Goal: Task Accomplishment & Management: Manage account settings

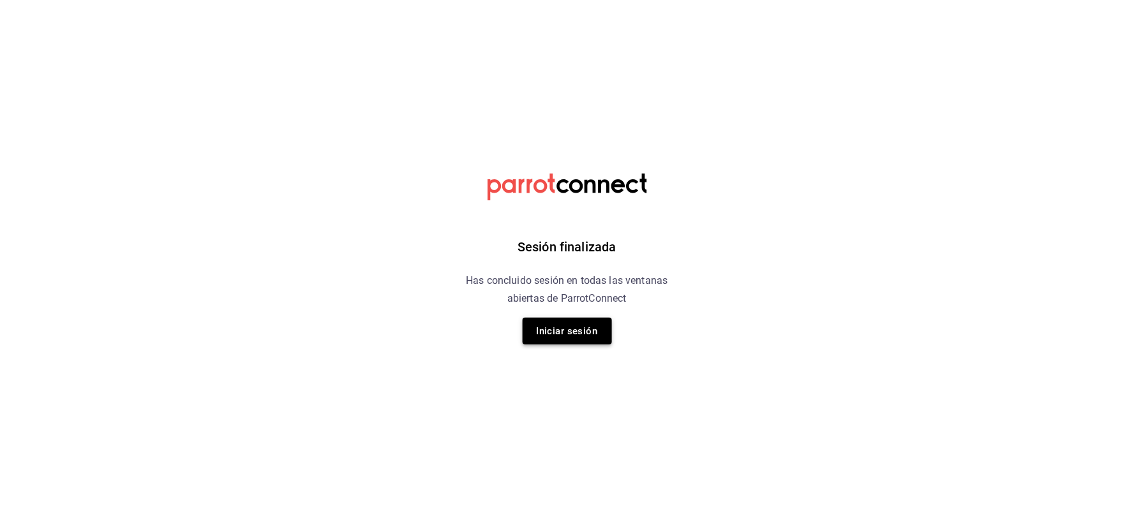
click at [584, 342] on button "Iniciar sesión" at bounding box center [567, 331] width 89 height 27
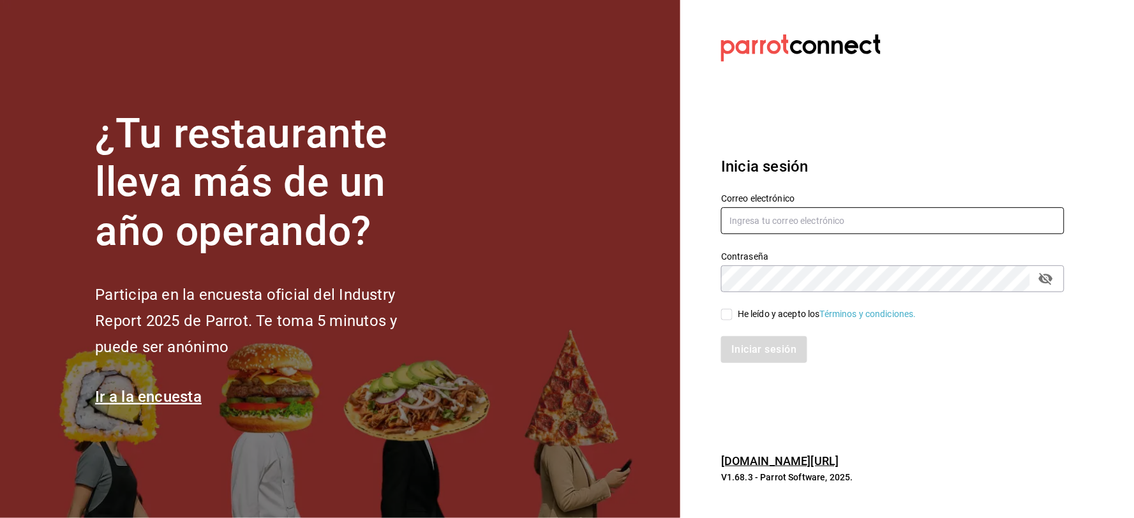
click at [763, 227] on input "text" at bounding box center [892, 220] width 343 height 27
type input "anima.pv@hotmail.com"
click at [753, 320] on div "He leído y acepto los Términos y condiciones." at bounding box center [827, 314] width 179 height 13
click at [745, 315] on div "He leído y acepto los Términos y condiciones." at bounding box center [827, 314] width 179 height 13
click at [733, 315] on input "He leído y acepto los Términos y condiciones." at bounding box center [726, 314] width 11 height 11
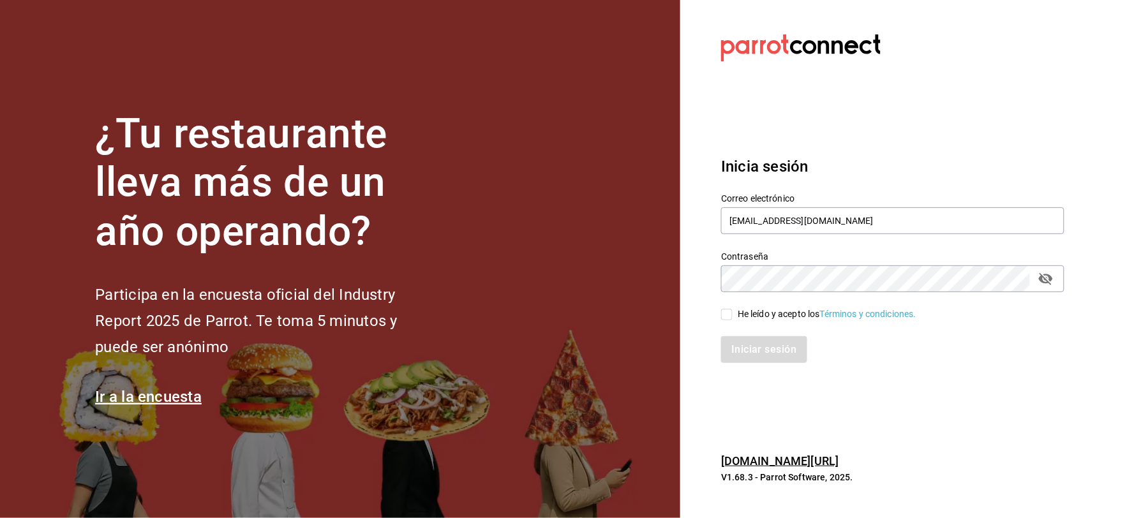
checkbox input "true"
click at [751, 343] on button "Iniciar sesión" at bounding box center [764, 349] width 87 height 27
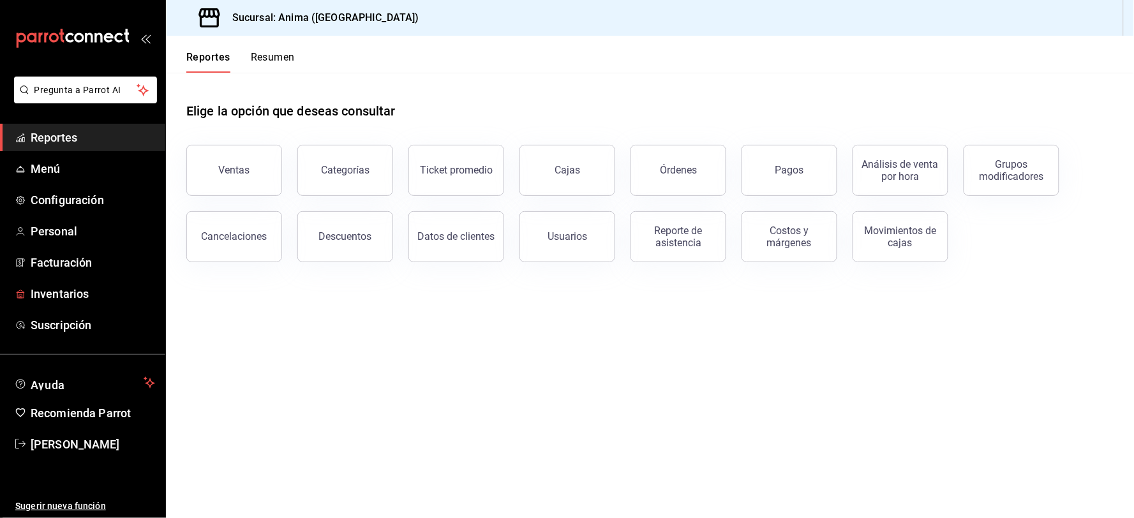
drag, startPoint x: 63, startPoint y: 302, endPoint x: 288, endPoint y: 174, distance: 258.9
click at [63, 302] on span "Inventarios" at bounding box center [93, 293] width 124 height 17
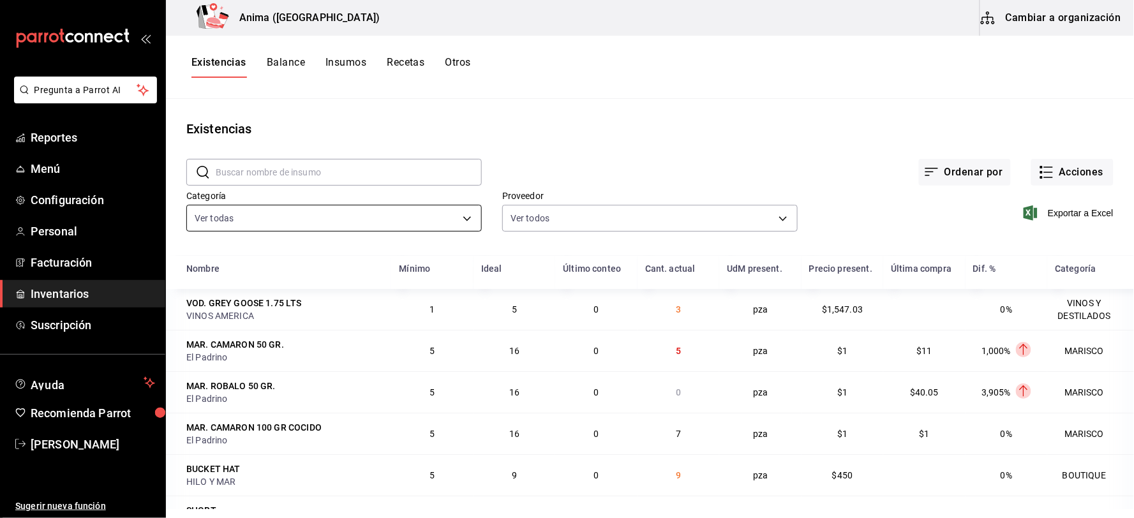
click at [405, 221] on body "Pregunta a Parrot AI Reportes Menú Configuración Personal Facturación Inventari…" at bounding box center [567, 254] width 1134 height 509
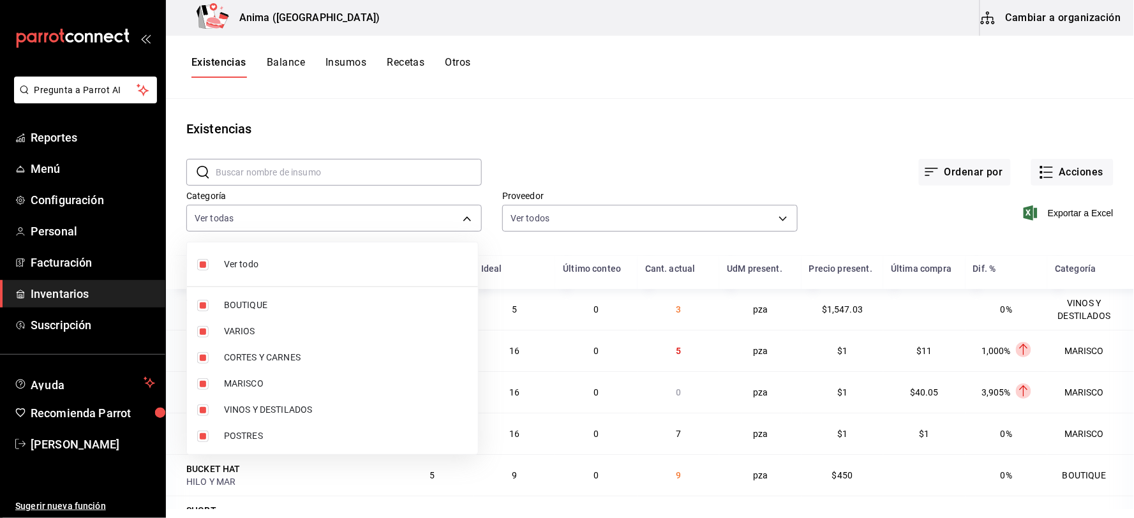
click at [264, 310] on span "BOUTIQUE" at bounding box center [346, 305] width 244 height 13
type input "3e36a201-3bef-4cb4-ba27-0938f4d1ed88,25ca08b6-c196-4e5f-8d33-b1c280b398e0,e4a6a…"
checkbox input "false"
click at [259, 329] on span "VARIOS" at bounding box center [346, 331] width 244 height 13
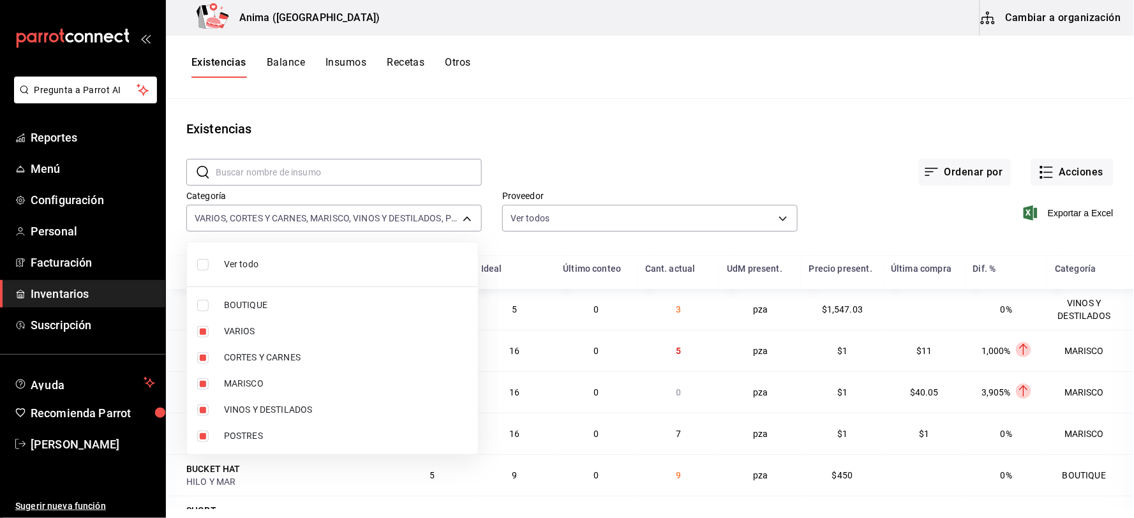
type input "25ca08b6-c196-4e5f-8d33-b1c280b398e0,e4a6aad4-6442-4f1c-ab70-50dba9de60d7,f7720…"
checkbox input "false"
click at [257, 328] on span "VARIOS" at bounding box center [346, 331] width 244 height 13
click at [260, 364] on span "CORTES Y CARNES" at bounding box center [346, 357] width 244 height 13
click at [265, 383] on span "MARISCO" at bounding box center [346, 383] width 244 height 13
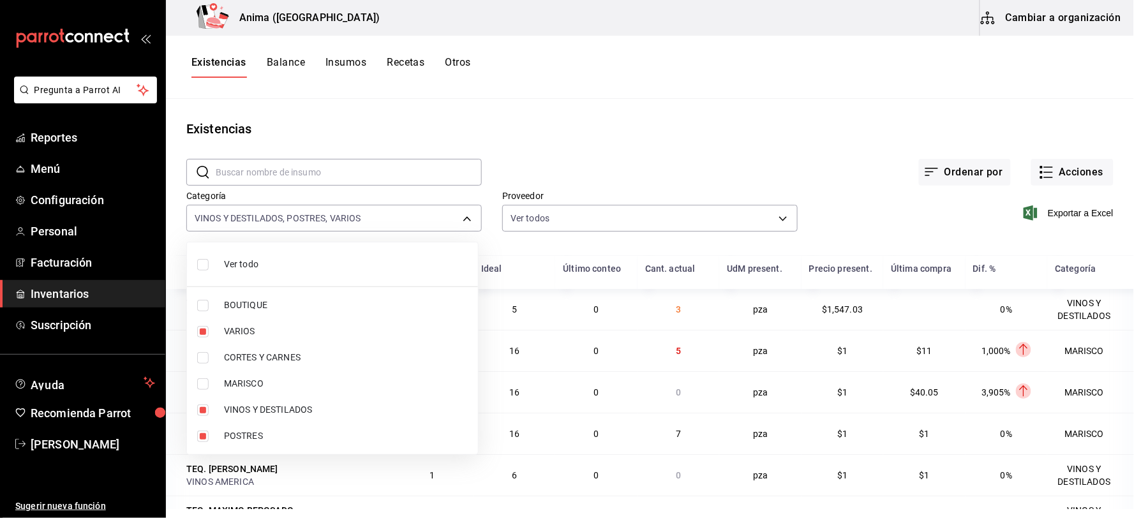
type input "f7720a51-38d1-4969-9ecb-6897f7b80c7b,ee768ace-0f36-400d-9e33-34313d33ef75,3e36a…"
checkbox input "true"
checkbox input "false"
click at [257, 434] on span "POSTRES" at bounding box center [346, 436] width 244 height 13
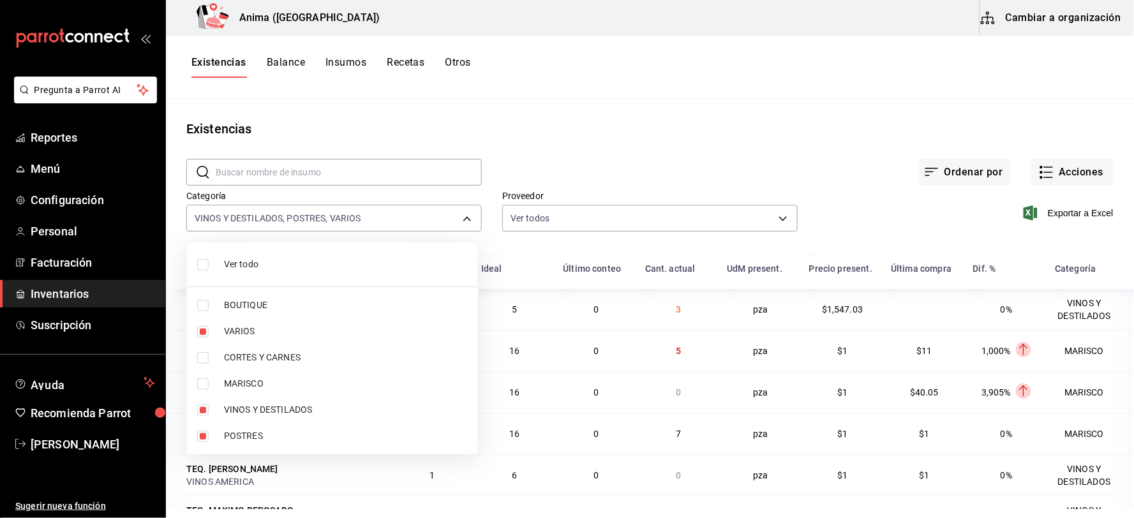
type input "f7720a51-38d1-4969-9ecb-6897f7b80c7b,3e36a201-3bef-4cb4-ba27-0938f4d1ed88"
checkbox input "false"
click at [619, 180] on div at bounding box center [567, 259] width 1134 height 518
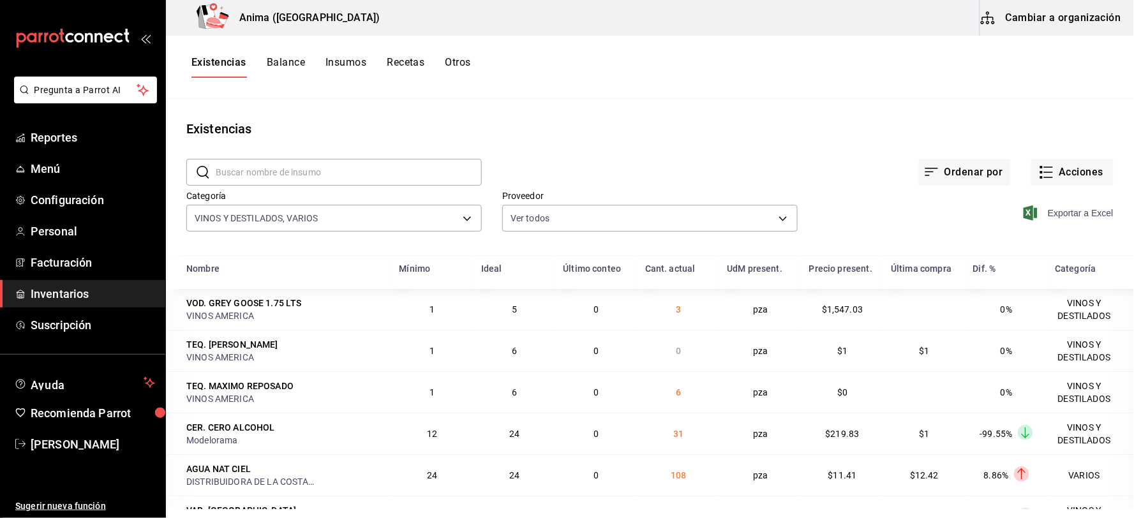
click at [1051, 214] on span "Exportar a Excel" at bounding box center [1069, 213] width 87 height 15
click at [79, 143] on span "Reportes" at bounding box center [93, 137] width 124 height 17
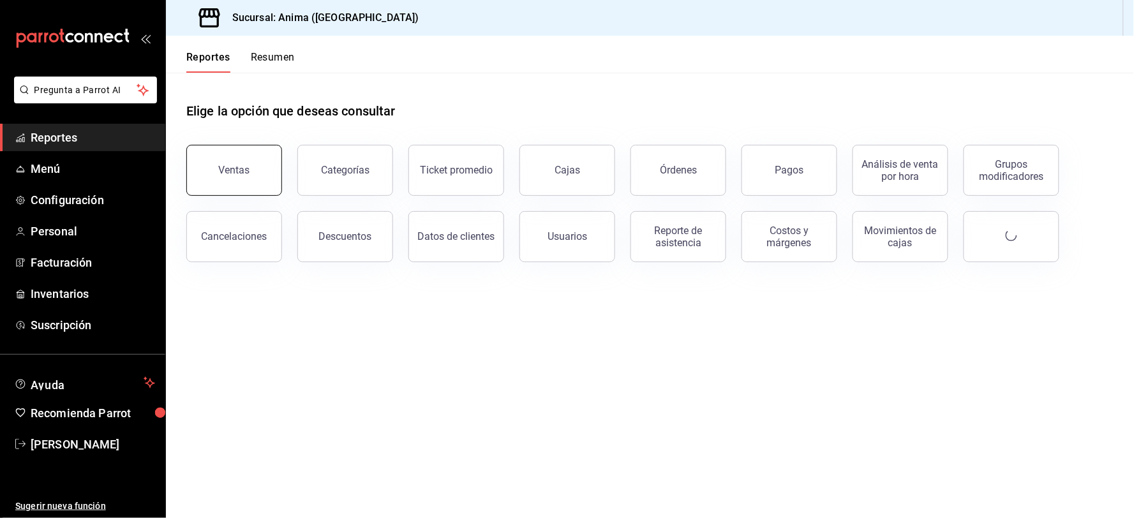
click at [237, 163] on button "Ventas" at bounding box center [234, 170] width 96 height 51
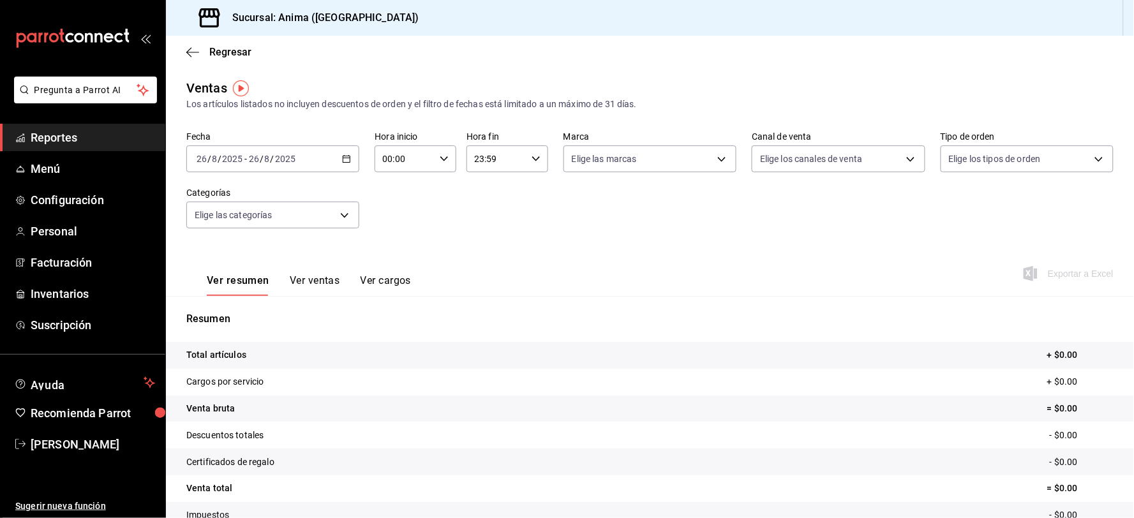
click at [237, 163] on input "2025" at bounding box center [232, 159] width 22 height 10
click at [253, 304] on li "Rango de fechas" at bounding box center [246, 312] width 119 height 29
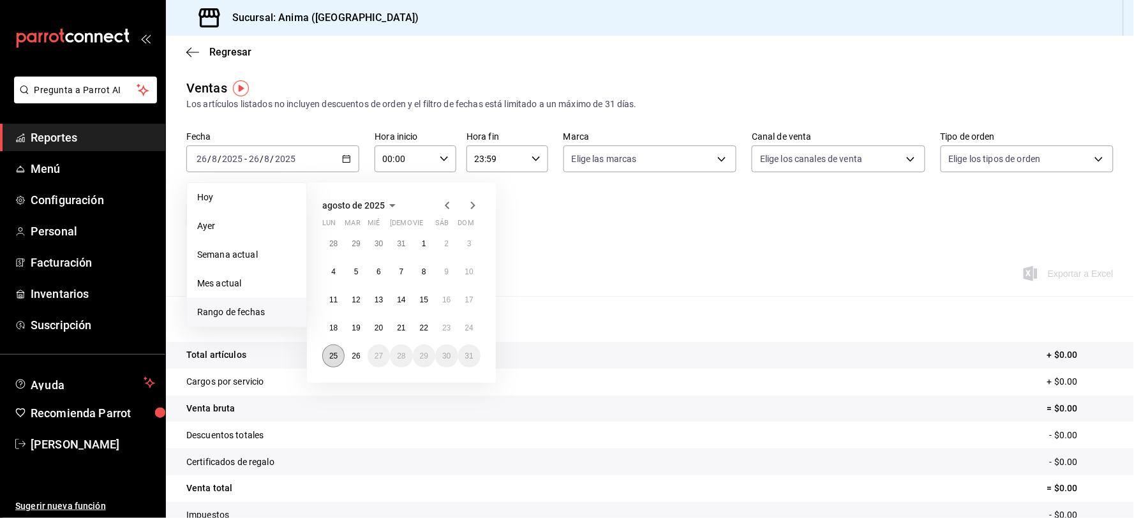
click at [334, 354] on abbr "25" at bounding box center [333, 356] width 8 height 9
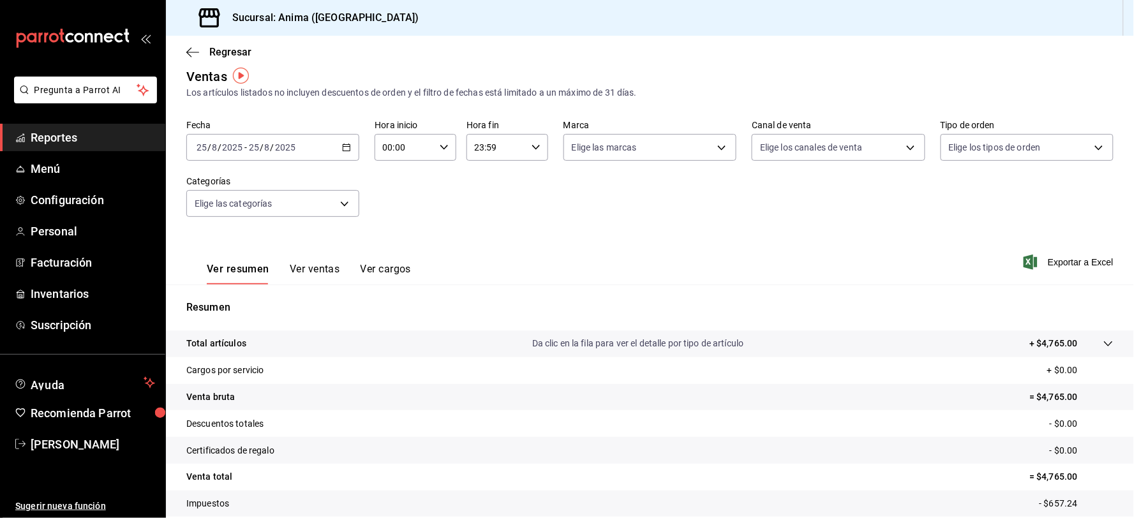
scroll to position [13, 0]
click at [103, 142] on span "Reportes" at bounding box center [93, 137] width 124 height 17
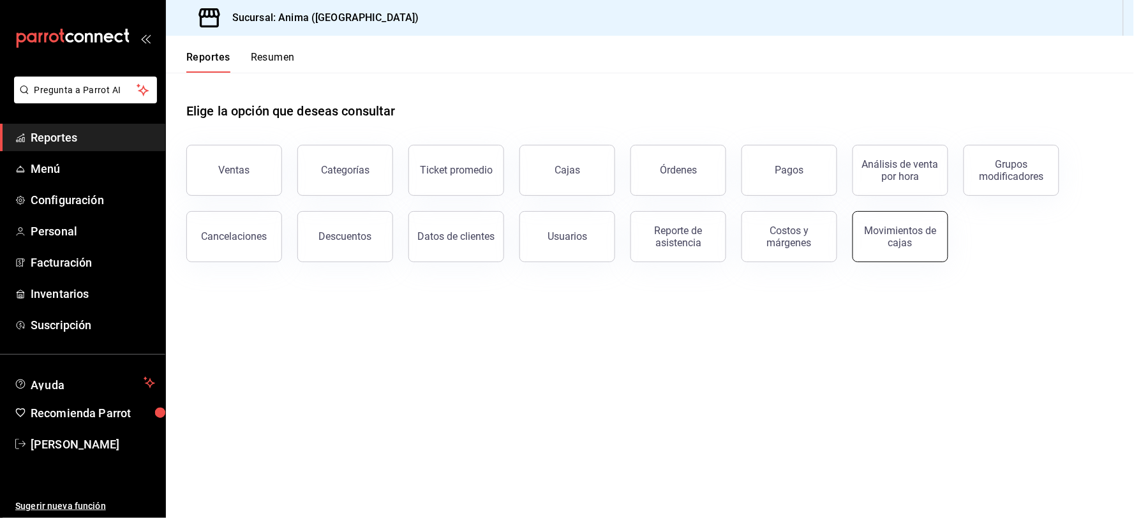
click at [874, 241] on div "Movimientos de cajas" at bounding box center [900, 237] width 79 height 24
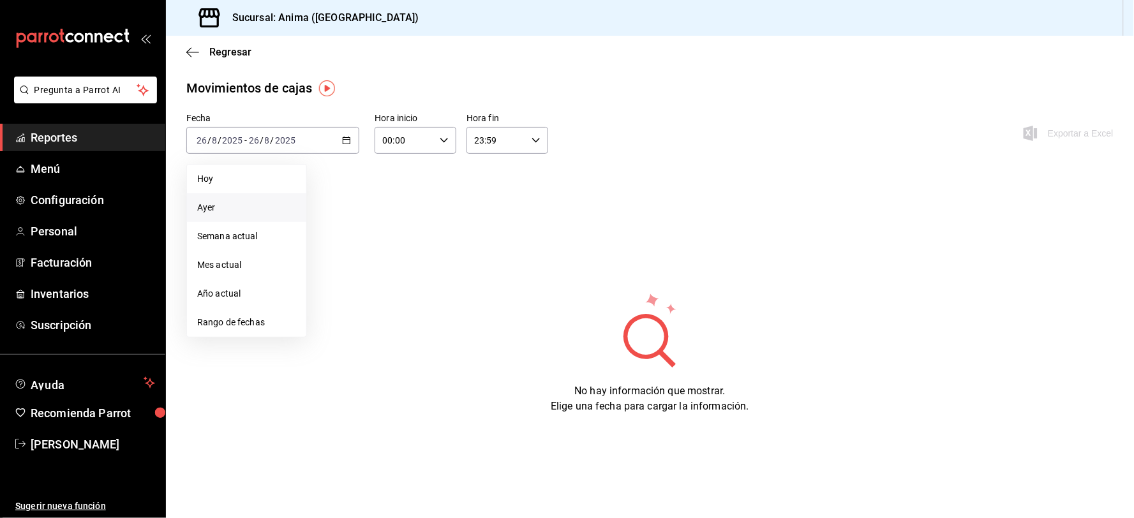
click at [234, 206] on span "Ayer" at bounding box center [246, 207] width 99 height 13
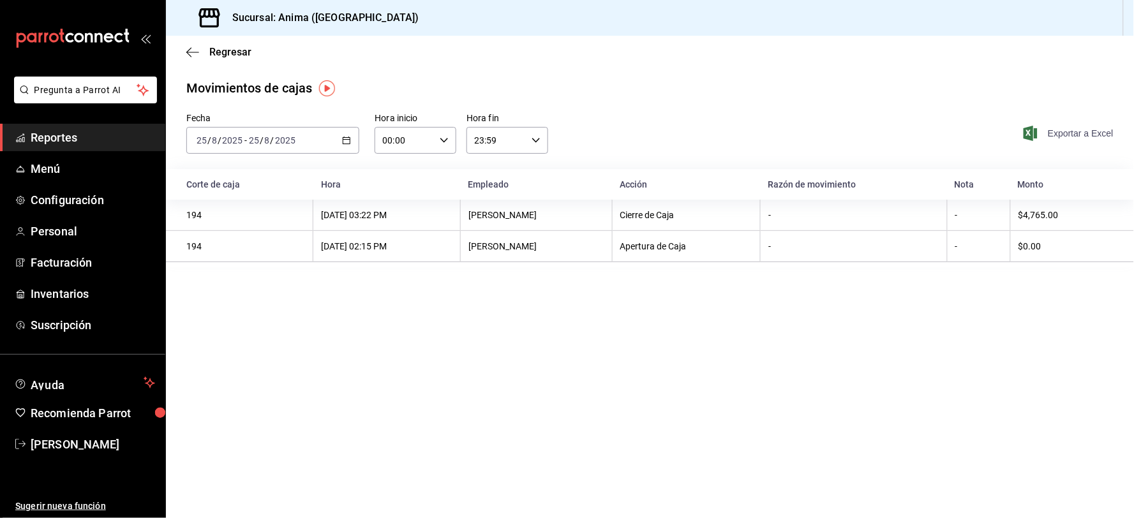
click at [1071, 128] on span "Exportar a Excel" at bounding box center [1069, 133] width 87 height 15
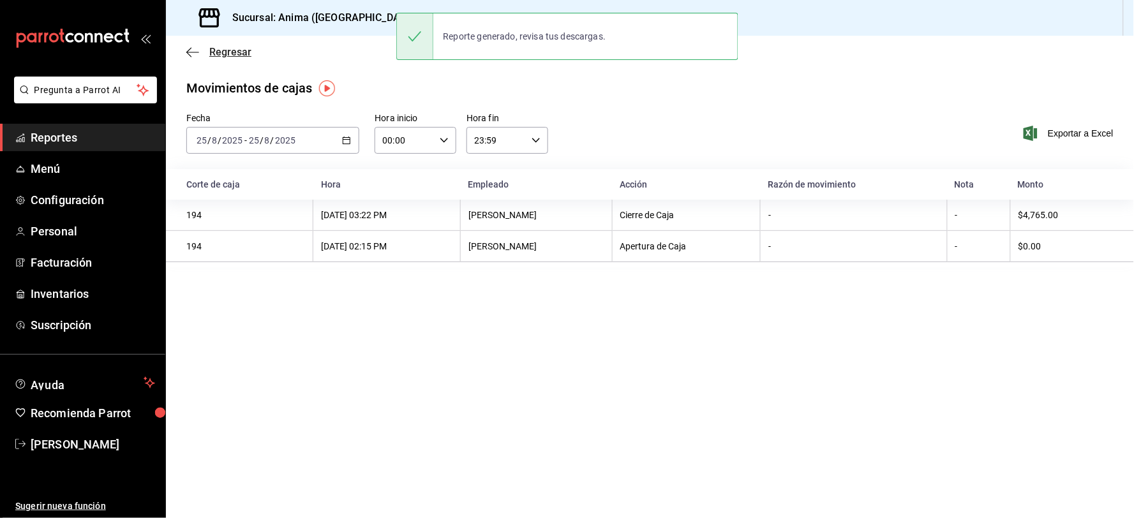
click at [211, 54] on span "Regresar" at bounding box center [230, 52] width 42 height 12
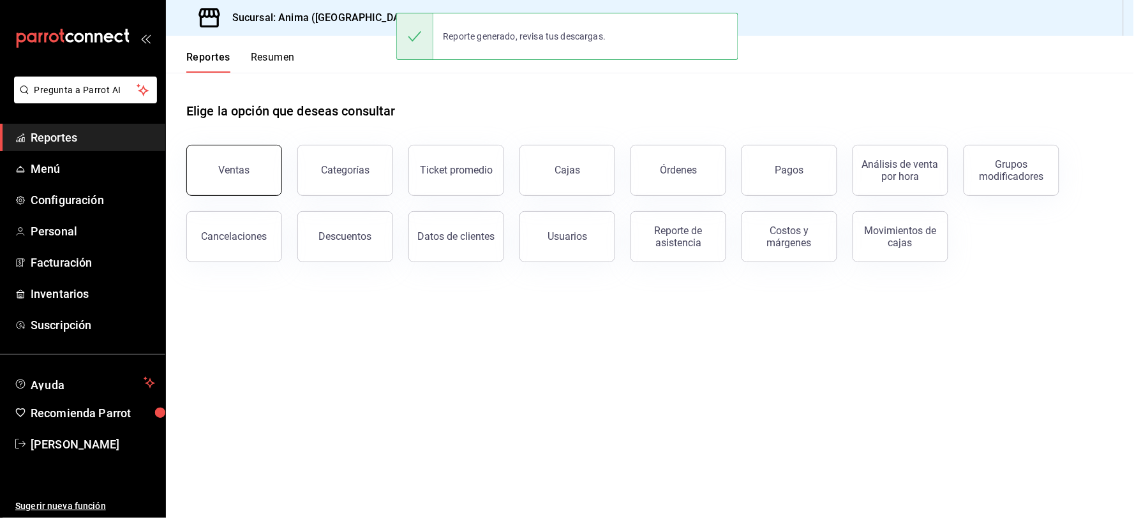
click at [225, 166] on div "Ventas" at bounding box center [234, 170] width 31 height 12
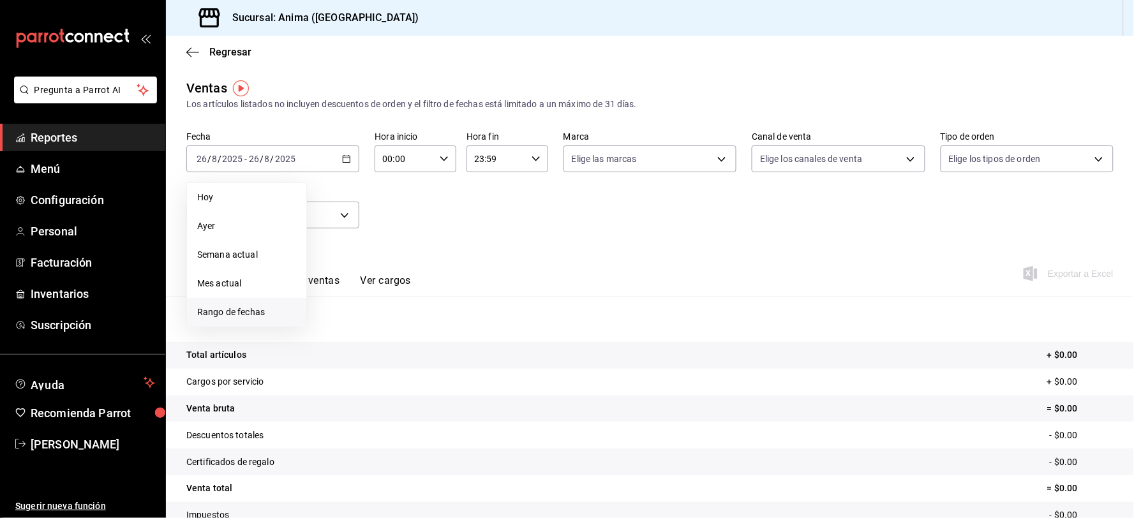
click at [265, 307] on span "Rango de fechas" at bounding box center [246, 312] width 99 height 13
click at [355, 333] on button "19" at bounding box center [356, 328] width 22 height 23
click at [355, 355] on abbr "26" at bounding box center [356, 356] width 8 height 9
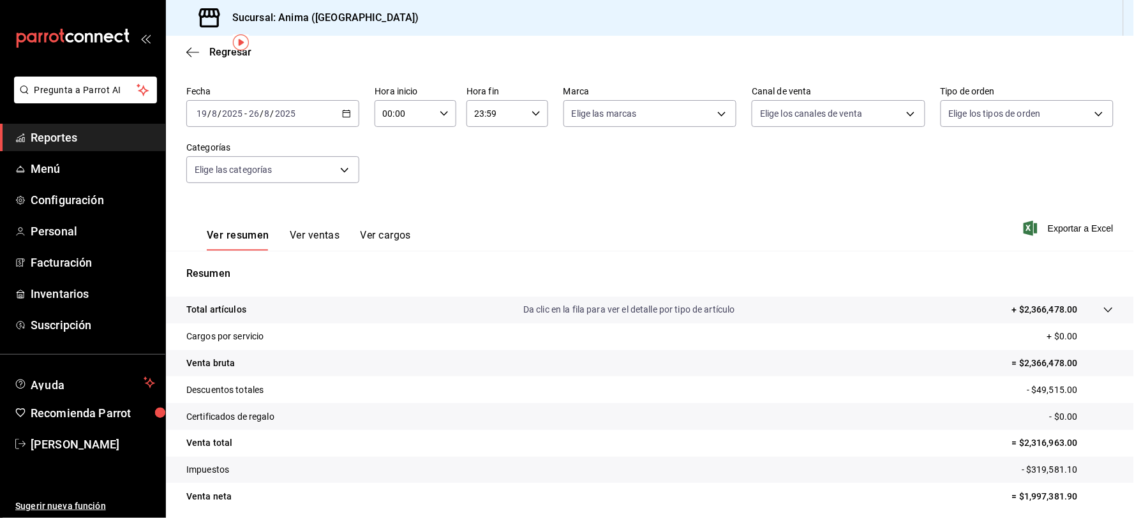
scroll to position [46, 0]
click at [86, 290] on span "Inventarios" at bounding box center [93, 293] width 124 height 17
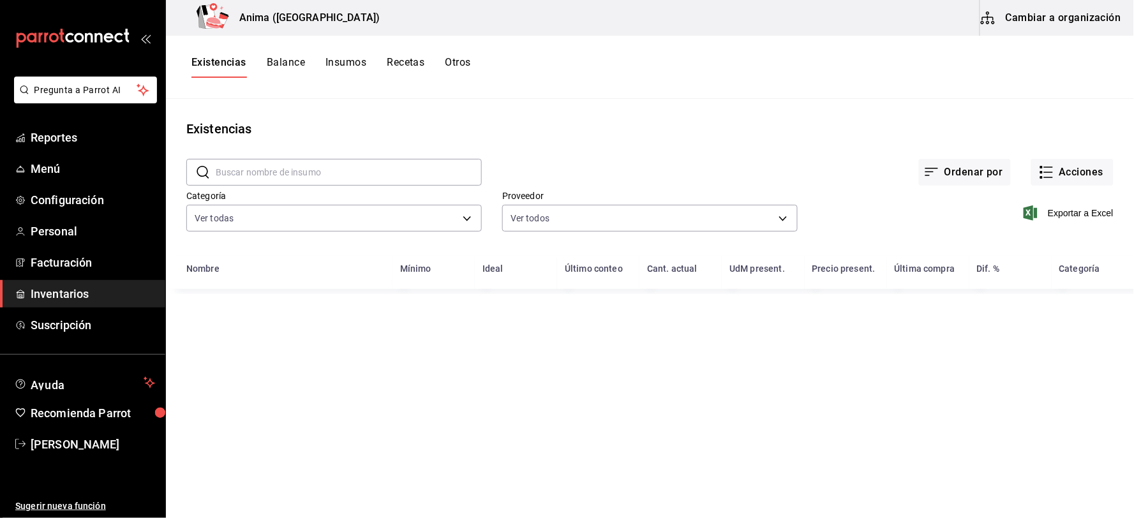
click at [350, 173] on input "text" at bounding box center [349, 173] width 266 height 26
click at [367, 174] on input "GORRA" at bounding box center [349, 173] width 266 height 26
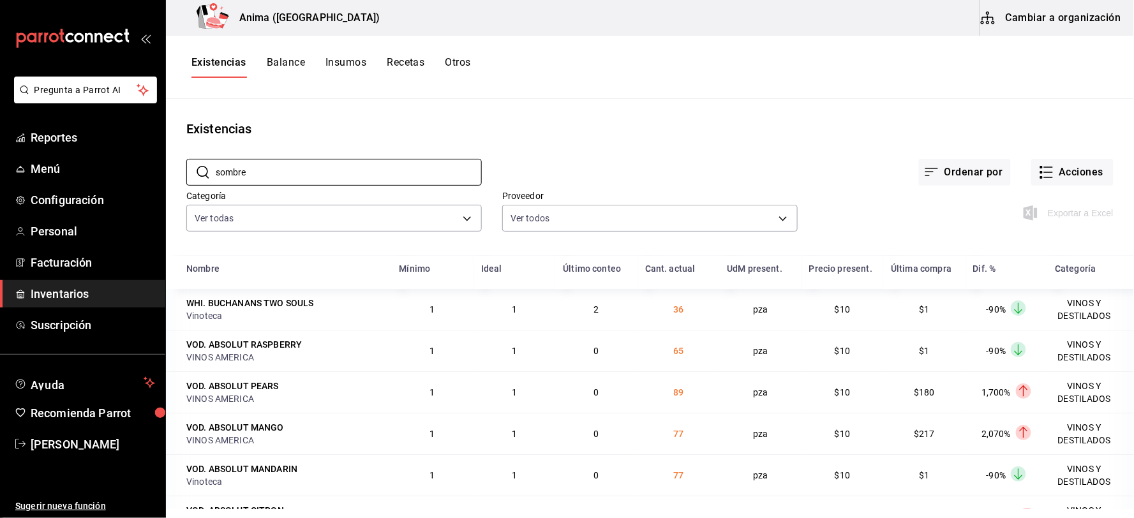
type input "sombre"
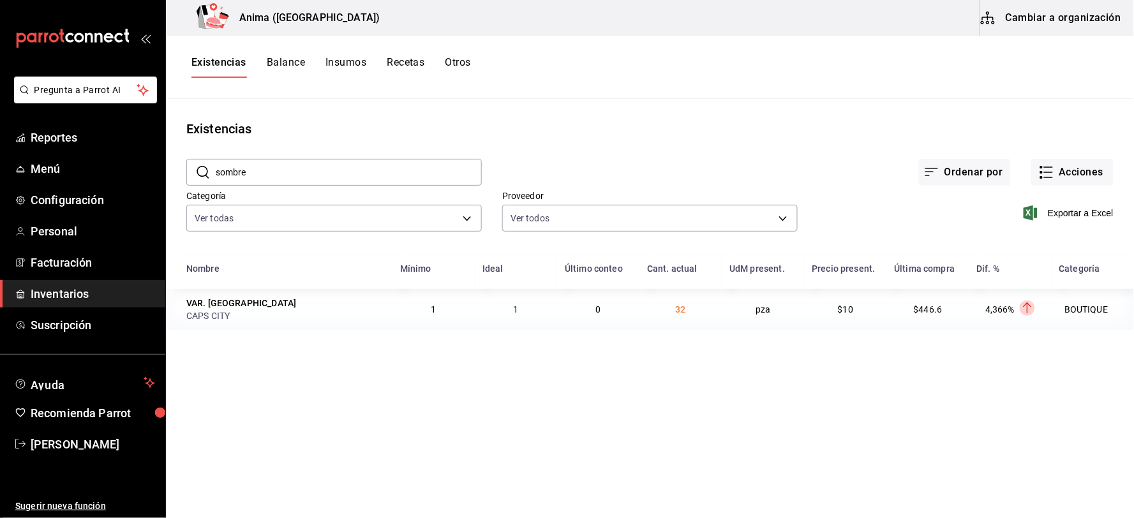
click at [569, 158] on div "Ordenar por Acciones" at bounding box center [798, 161] width 632 height 47
click at [1075, 168] on button "Acciones" at bounding box center [1072, 172] width 82 height 27
click at [1059, 170] on button "Acciones" at bounding box center [1072, 172] width 82 height 27
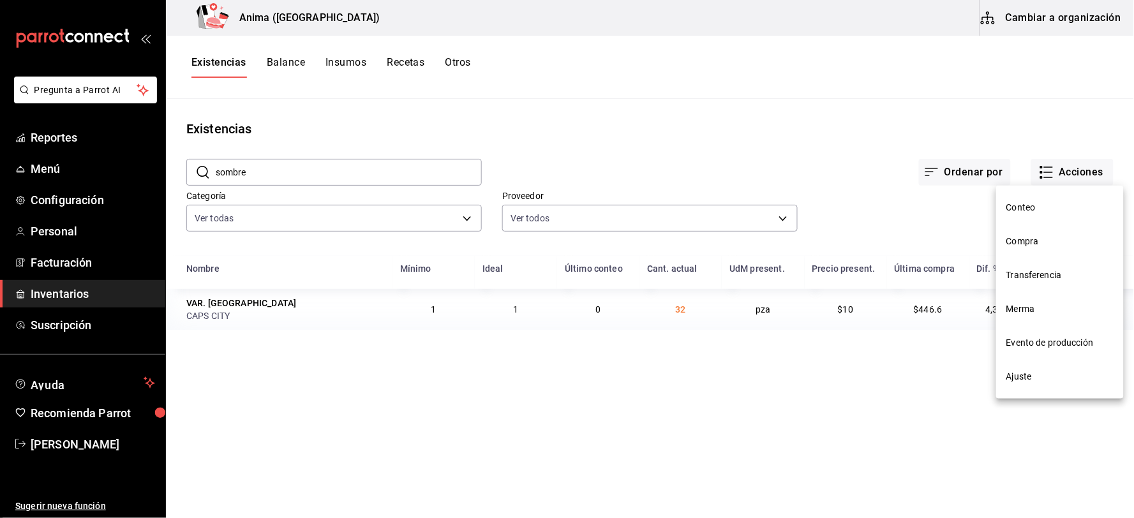
click at [1026, 303] on span "Merma" at bounding box center [1059, 309] width 107 height 13
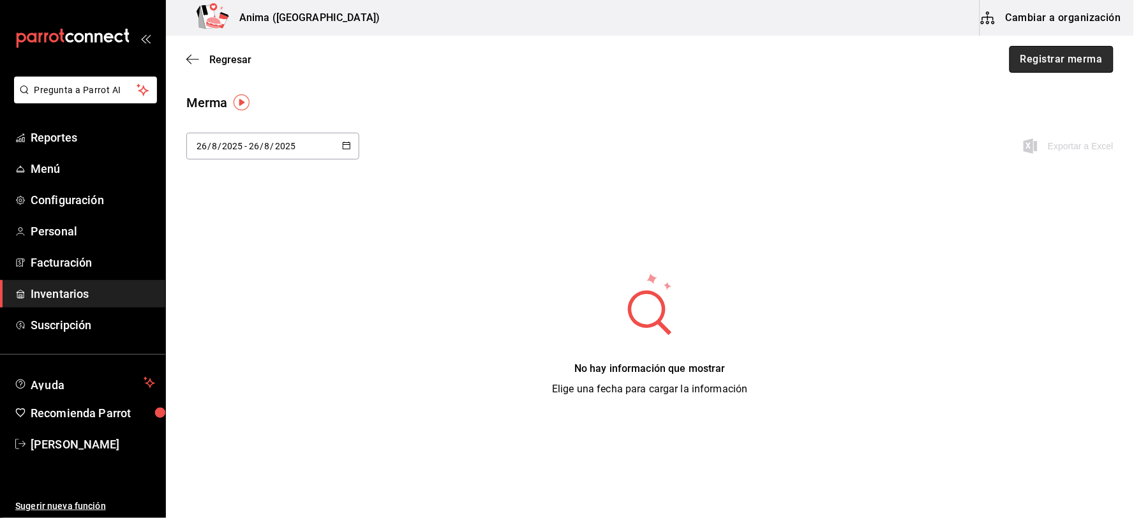
click at [1073, 58] on button "Registrar merma" at bounding box center [1062, 59] width 104 height 27
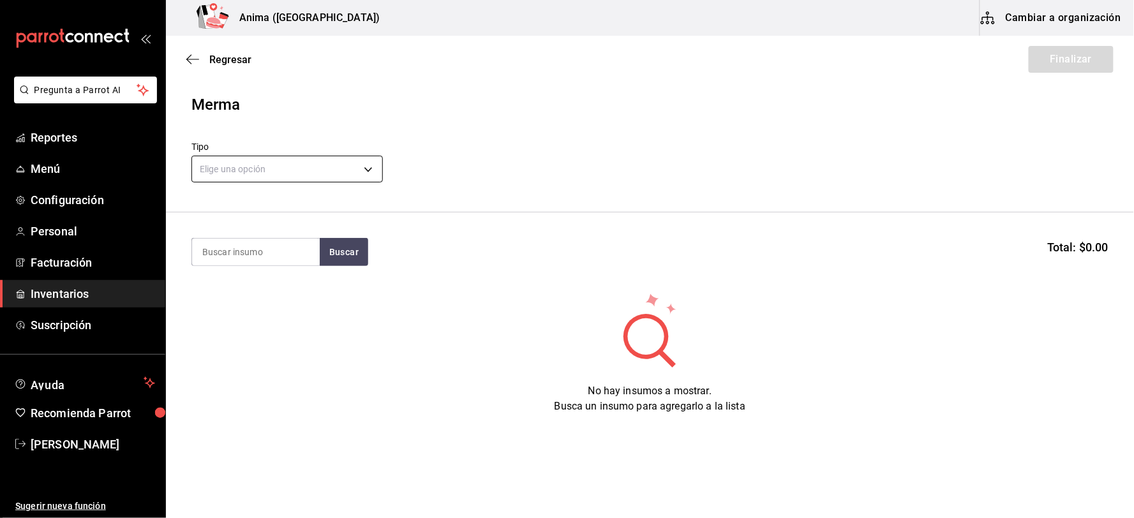
click at [246, 179] on body "Pregunta a Parrot AI Reportes Menú Configuración Personal Facturación Inventari…" at bounding box center [567, 223] width 1134 height 446
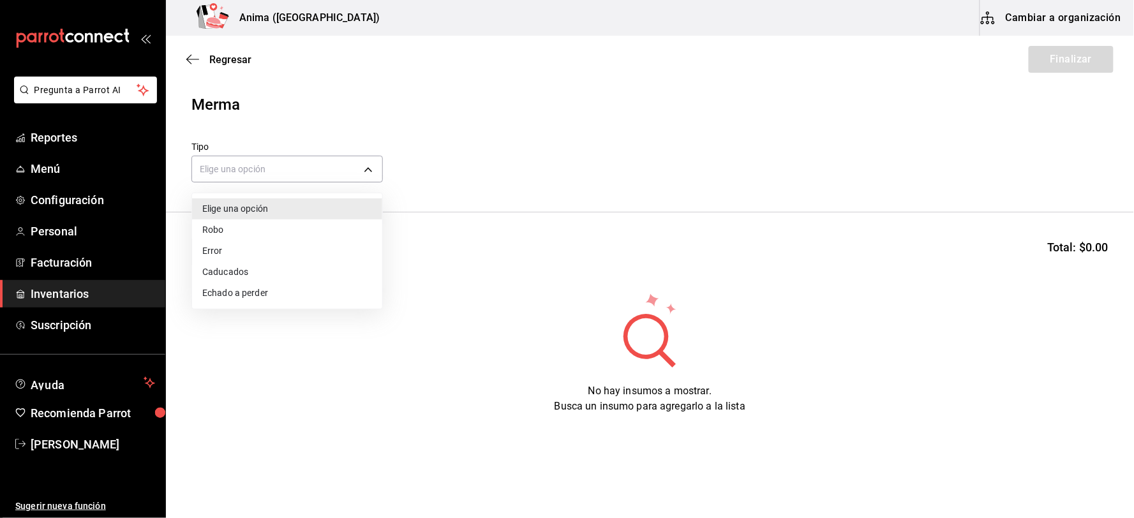
click at [248, 246] on li "Error" at bounding box center [287, 251] width 190 height 21
type input "ERROR"
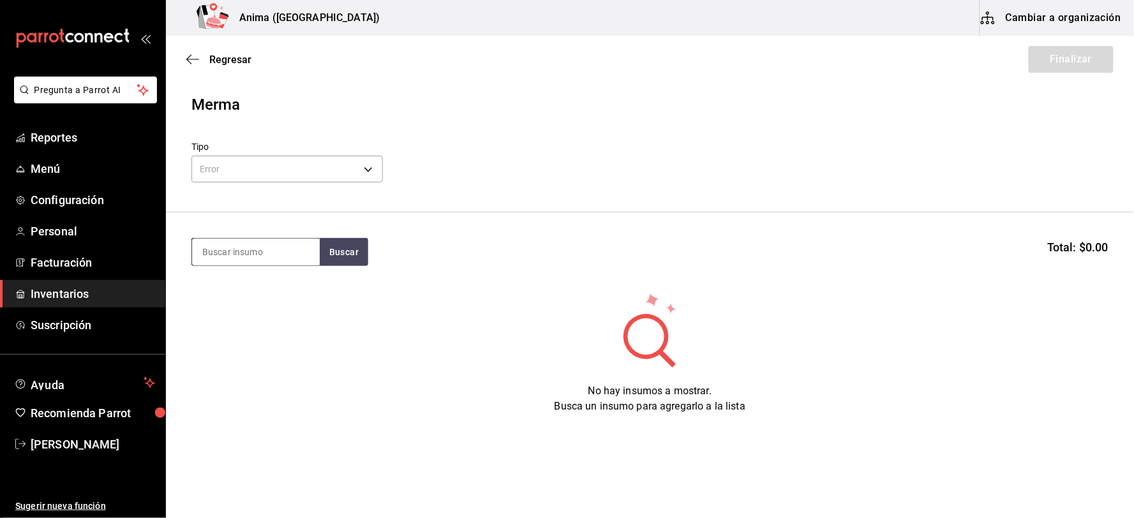
click at [233, 250] on input at bounding box center [256, 252] width 128 height 27
type input "GORRA"
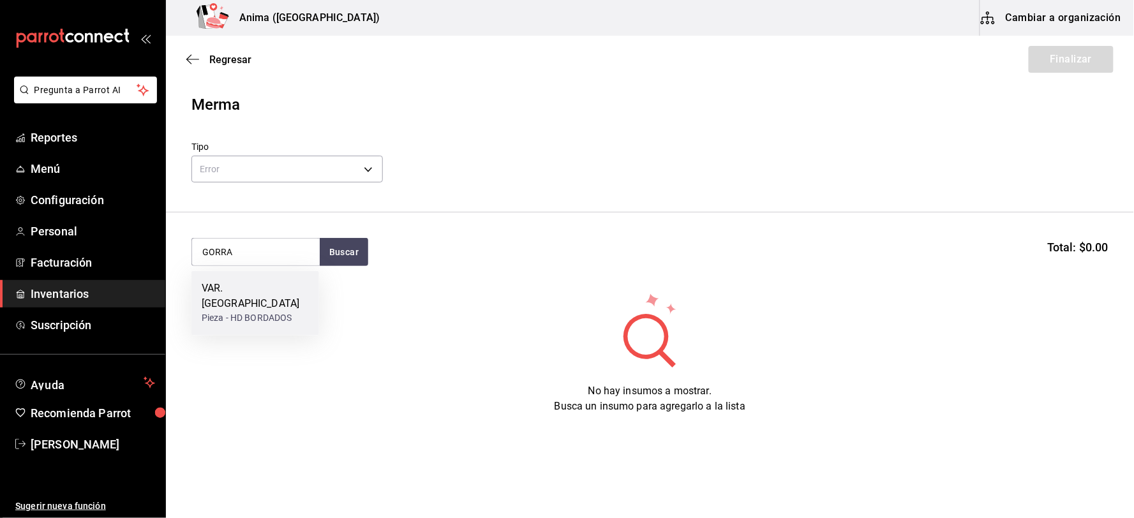
click at [249, 288] on div "VAR. [GEOGRAPHIC_DATA]" at bounding box center [255, 296] width 107 height 31
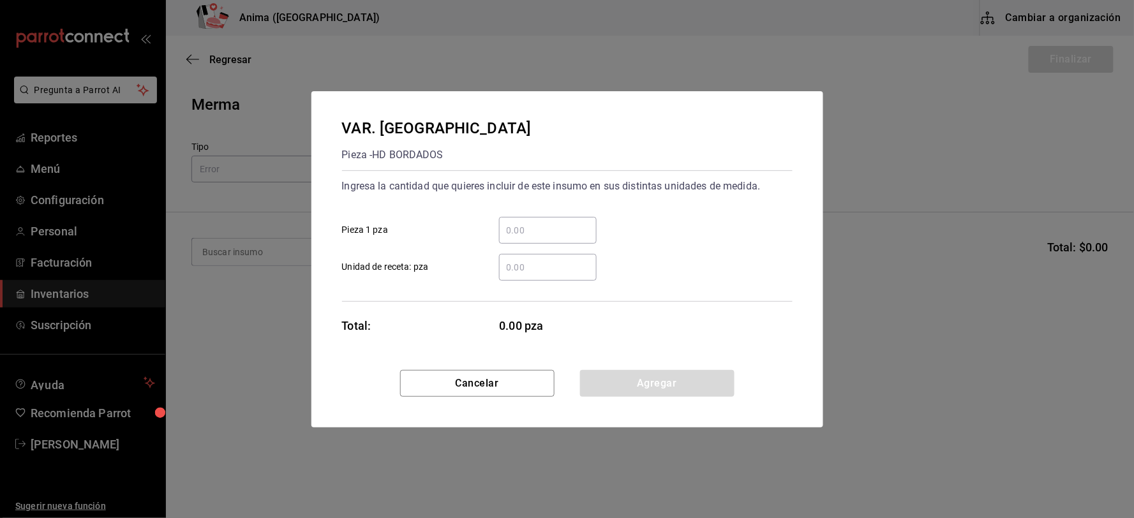
click at [531, 268] on input "​ Unidad de receta: pza" at bounding box center [548, 267] width 98 height 15
type input "7"
click button "Agregar" at bounding box center [657, 383] width 154 height 27
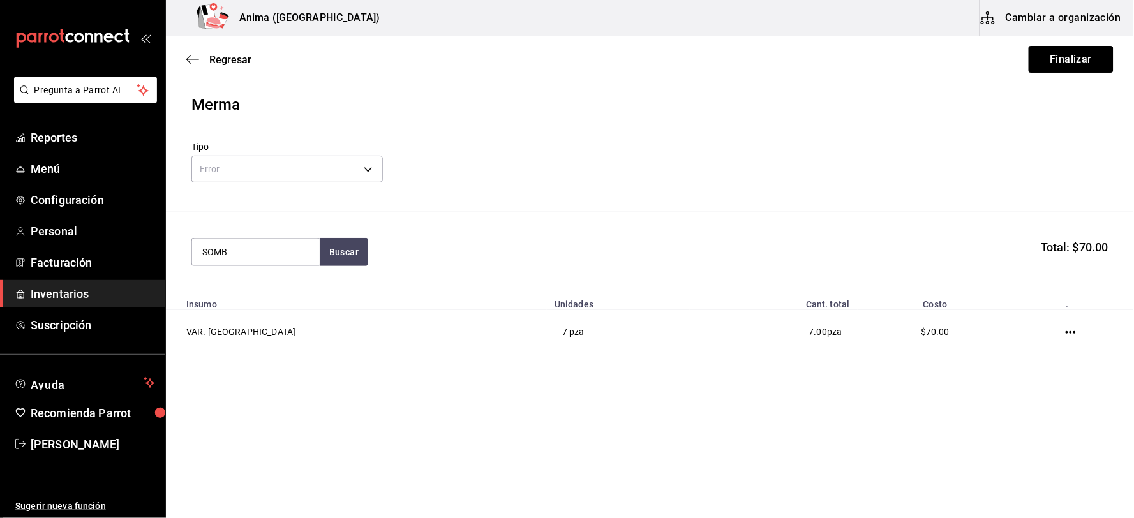
type input "SOMB"
click at [262, 312] on div "Pieza - CAPS CITY" at bounding box center [255, 318] width 107 height 13
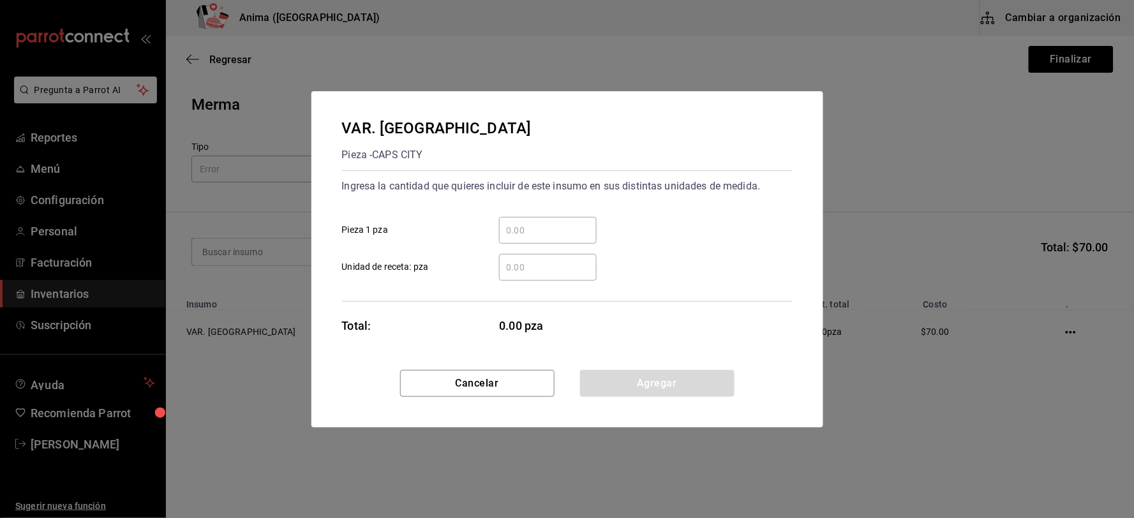
click at [583, 264] on input "​ Unidad de receta: pza" at bounding box center [548, 267] width 98 height 15
type input "6"
click at [677, 377] on button "Agregar" at bounding box center [657, 383] width 154 height 27
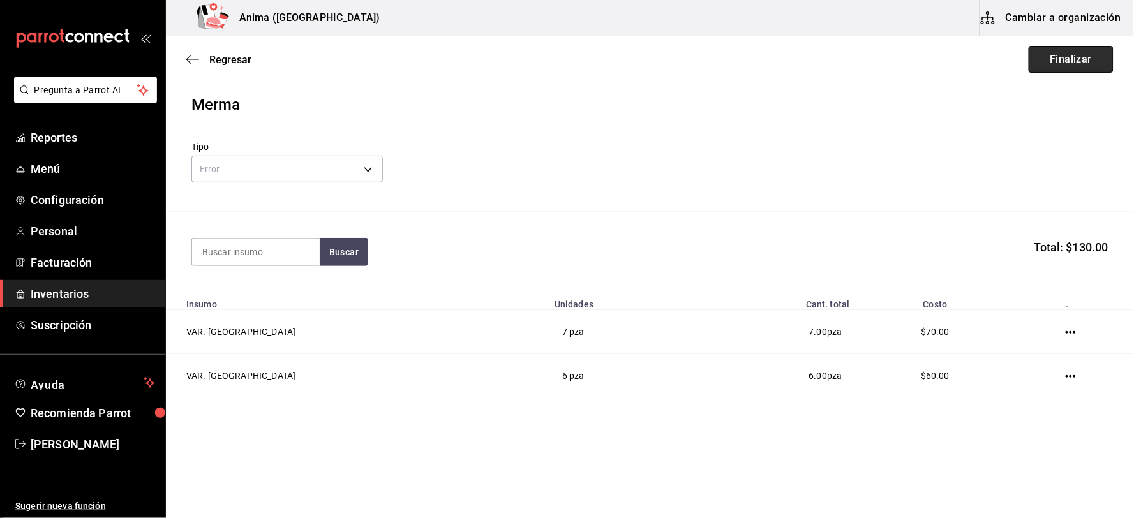
click at [1092, 58] on button "Finalizar" at bounding box center [1071, 59] width 85 height 27
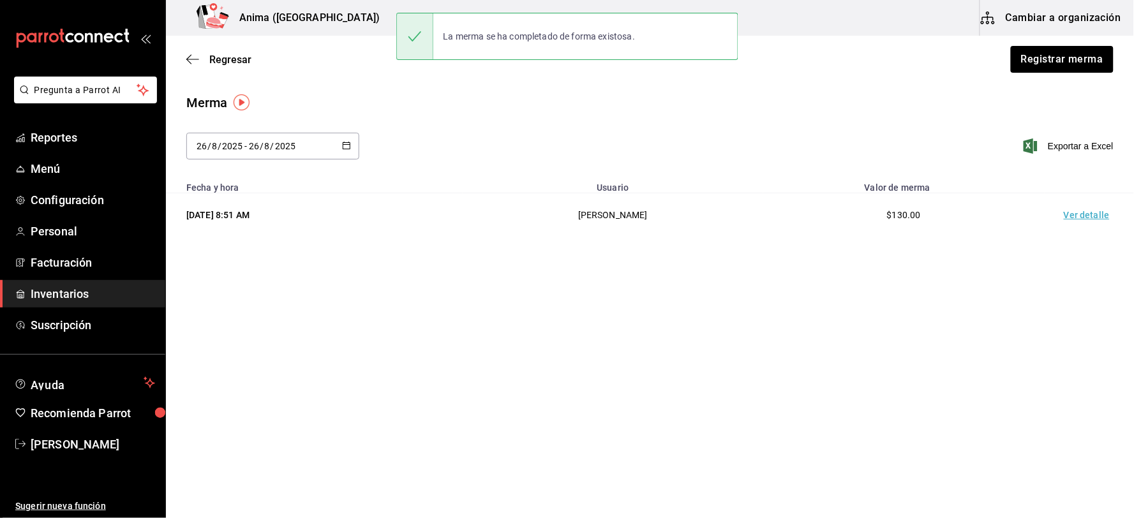
click at [1082, 220] on td "Ver detalle" at bounding box center [1089, 215] width 89 height 44
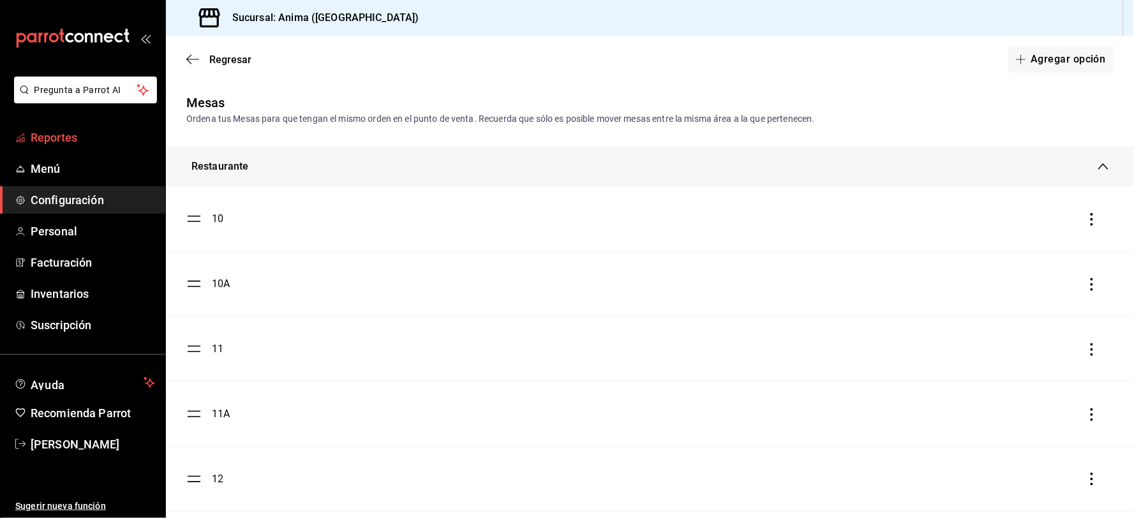
click at [91, 135] on span "Reportes" at bounding box center [93, 137] width 124 height 17
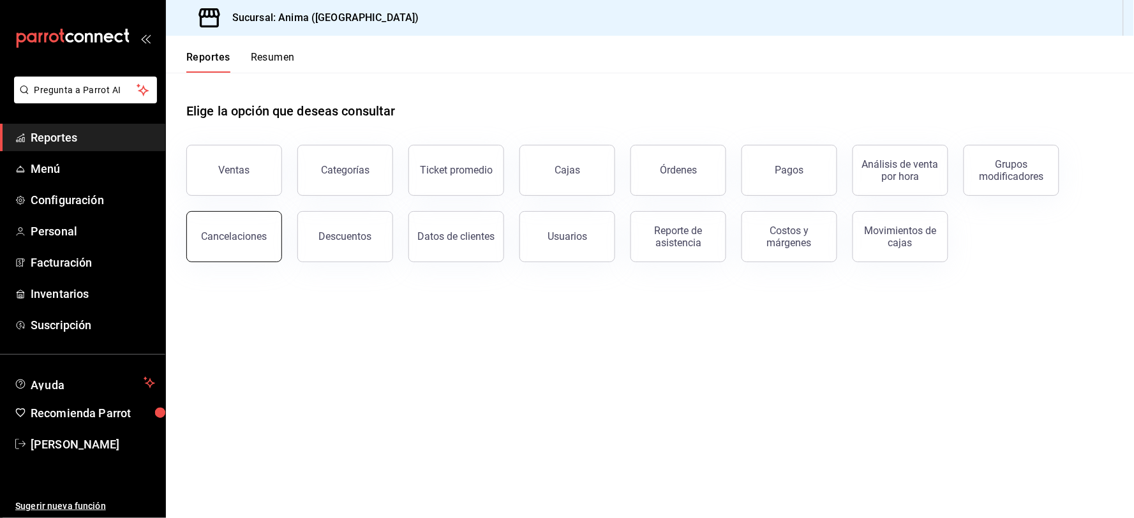
click at [263, 245] on button "Cancelaciones" at bounding box center [234, 236] width 96 height 51
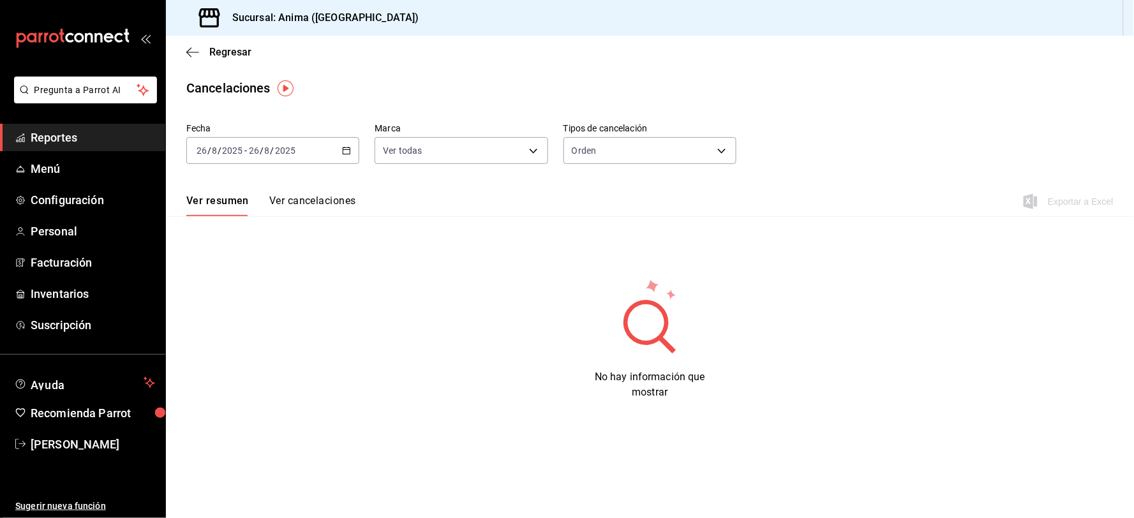
click at [241, 154] on input "2025" at bounding box center [232, 151] width 22 height 10
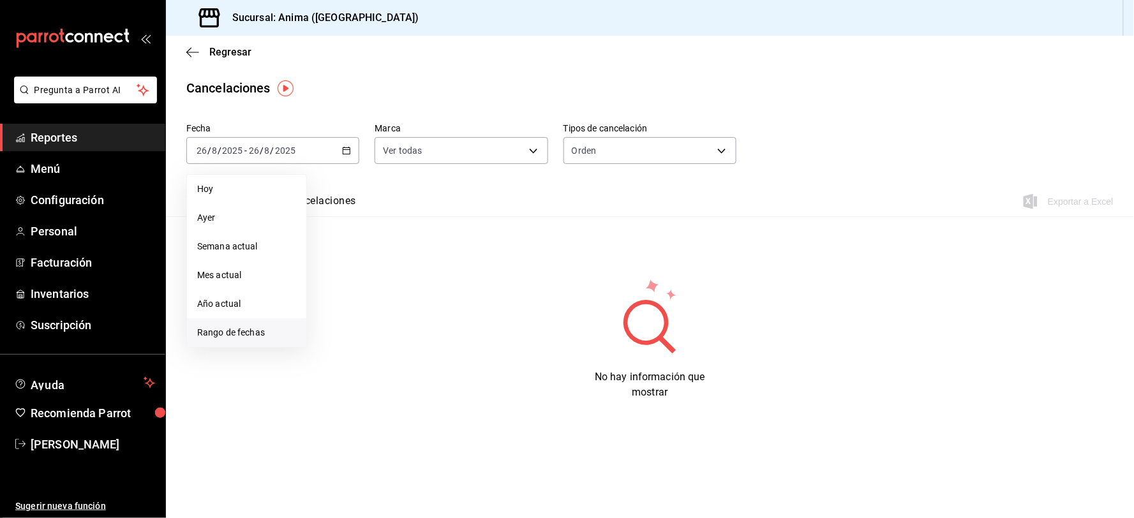
click at [255, 340] on li "Rango de fechas" at bounding box center [246, 332] width 119 height 29
click at [336, 324] on button "18" at bounding box center [333, 319] width 22 height 23
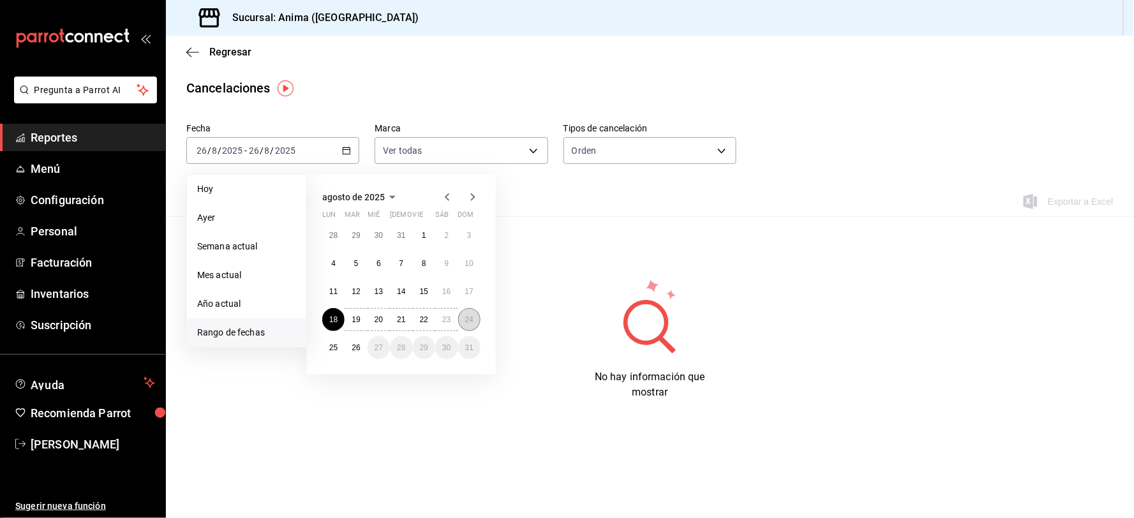
click at [468, 325] on button "24" at bounding box center [469, 319] width 22 height 23
